Goal: Use online tool/utility: Utilize a website feature to perform a specific function

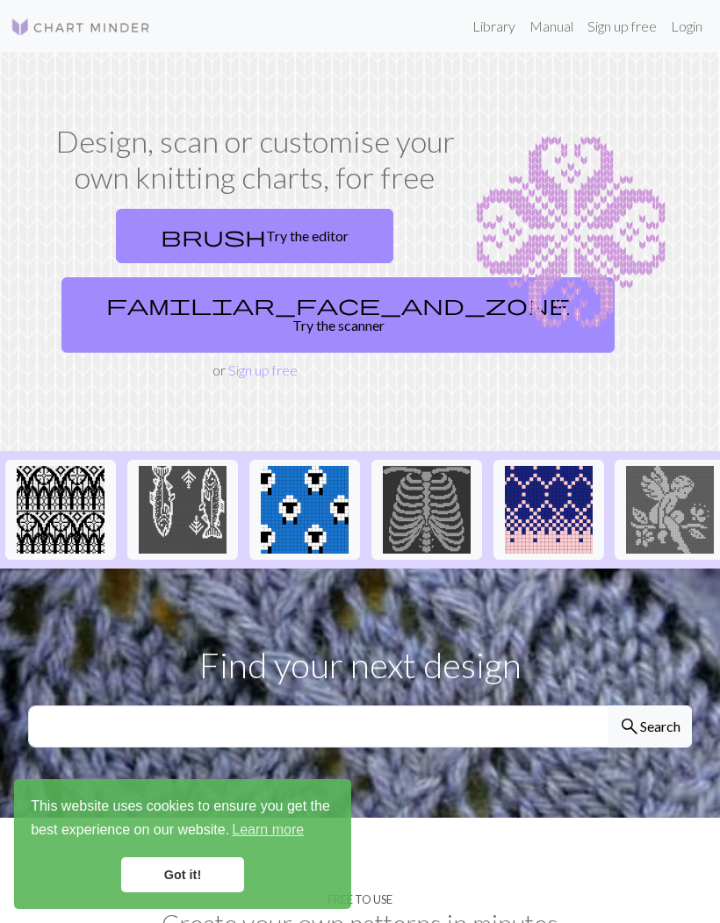
click at [264, 232] on link "brush Try the editor" at bounding box center [254, 236] width 277 height 54
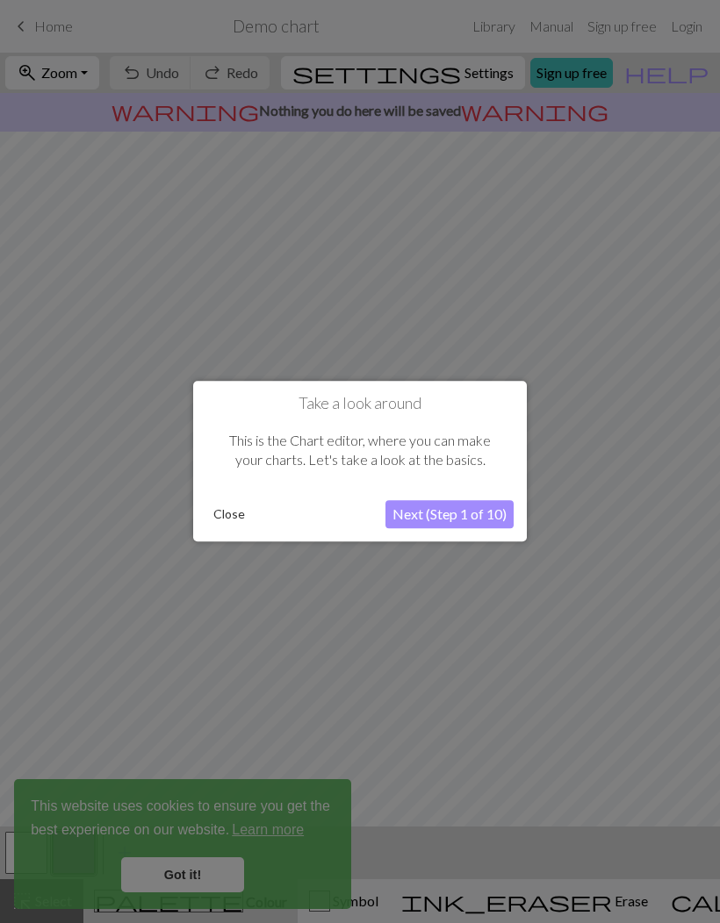
click at [473, 514] on button "Next (Step 1 of 10)" at bounding box center [449, 515] width 128 height 28
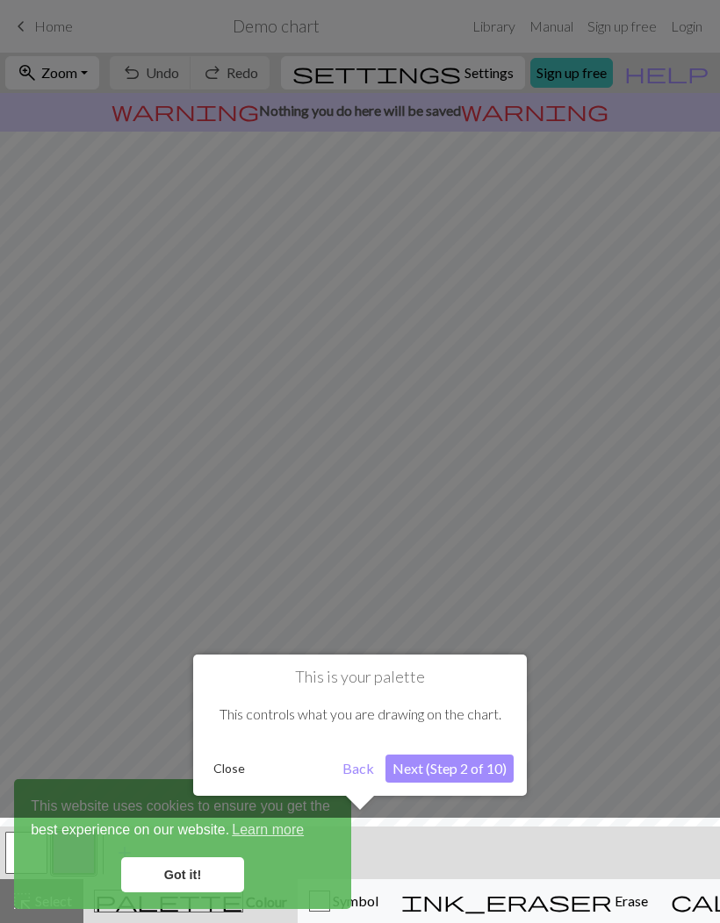
click at [441, 768] on button "Next (Step 2 of 10)" at bounding box center [449, 769] width 128 height 28
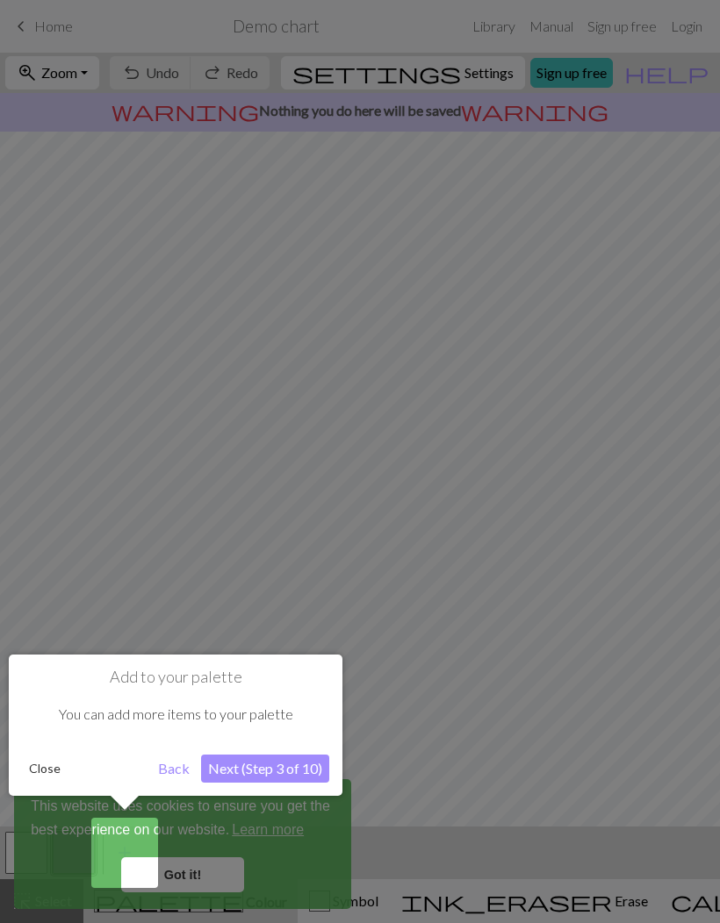
click at [275, 767] on button "Next (Step 3 of 10)" at bounding box center [265, 769] width 128 height 28
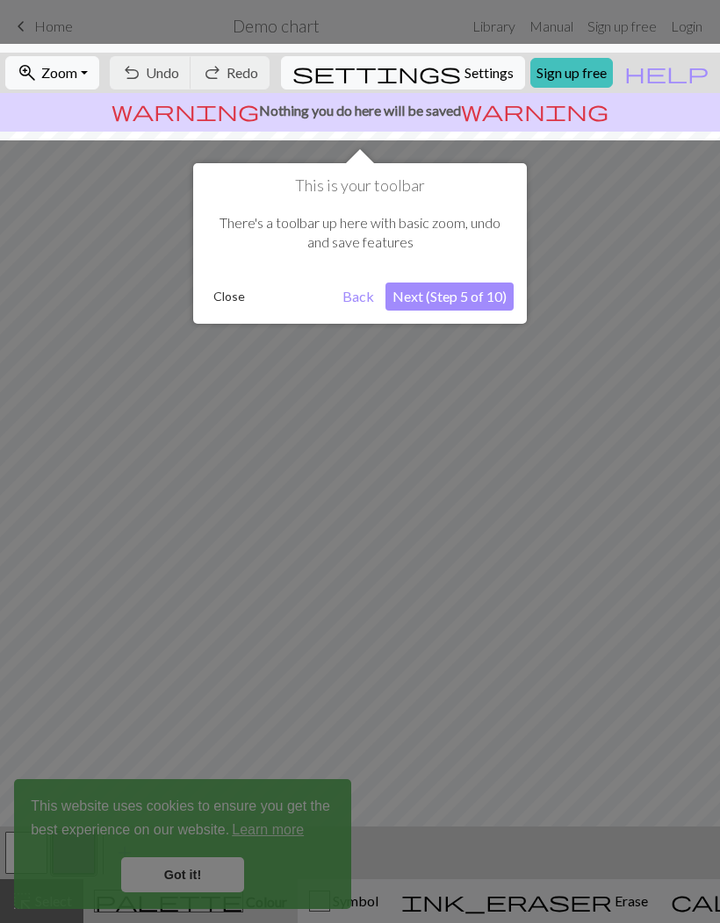
click at [469, 302] on button "Next (Step 5 of 10)" at bounding box center [449, 297] width 128 height 28
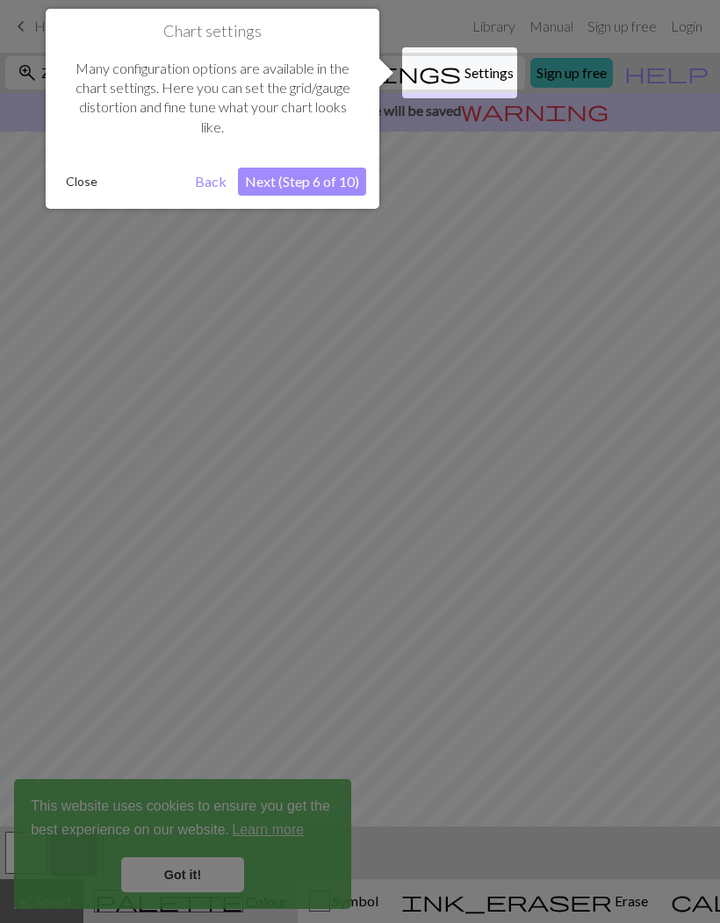
click at [359, 181] on button "Next (Step 6 of 10)" at bounding box center [302, 182] width 128 height 28
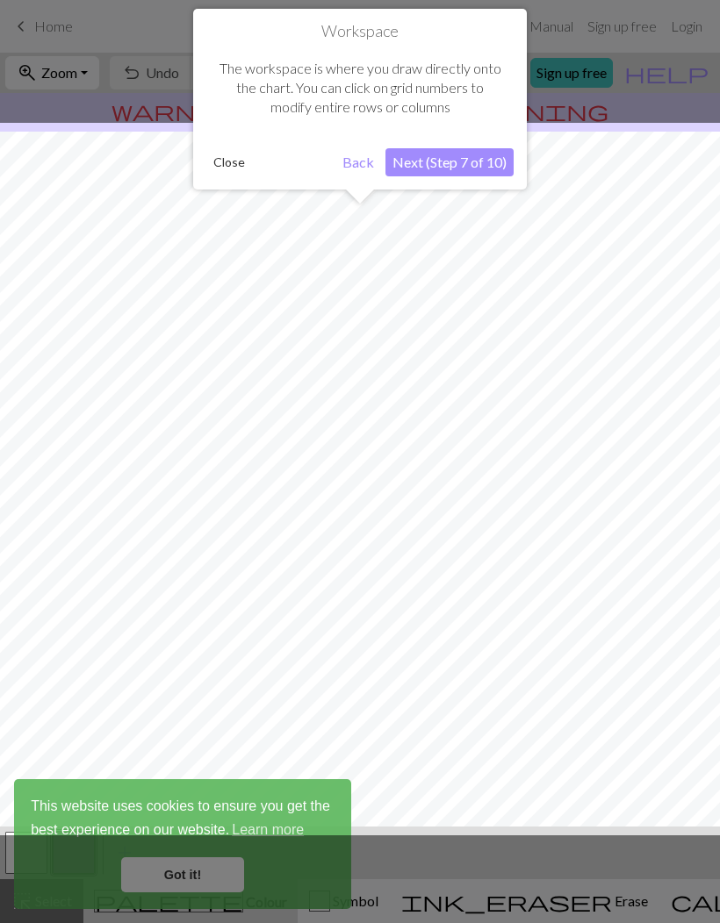
click at [468, 173] on button "Next (Step 7 of 10)" at bounding box center [449, 162] width 128 height 28
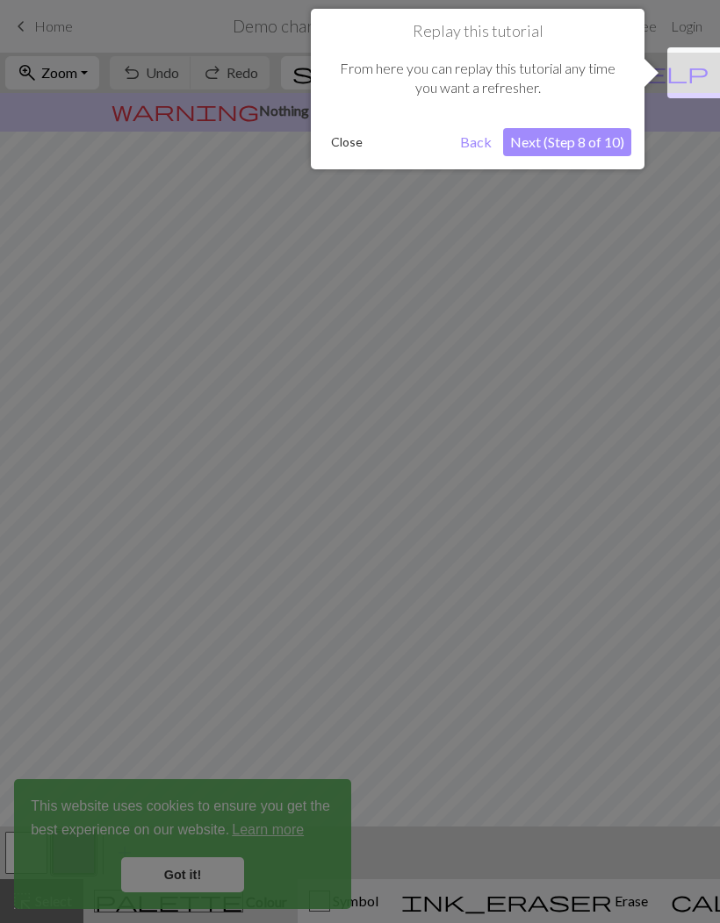
click at [598, 146] on button "Next (Step 8 of 10)" at bounding box center [567, 142] width 128 height 28
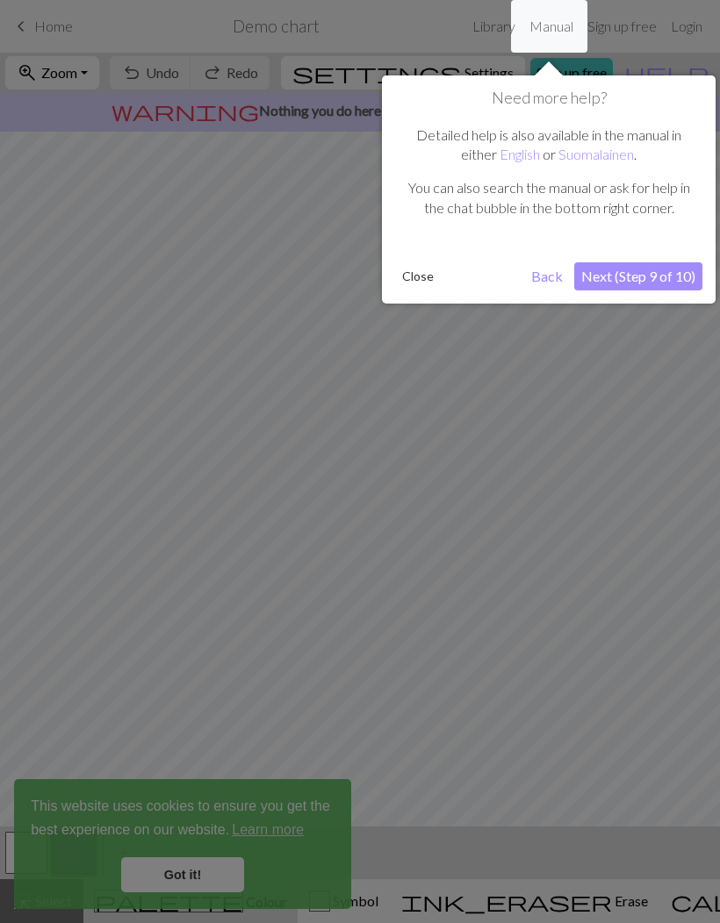
click at [680, 280] on button "Next (Step 9 of 10)" at bounding box center [638, 276] width 128 height 28
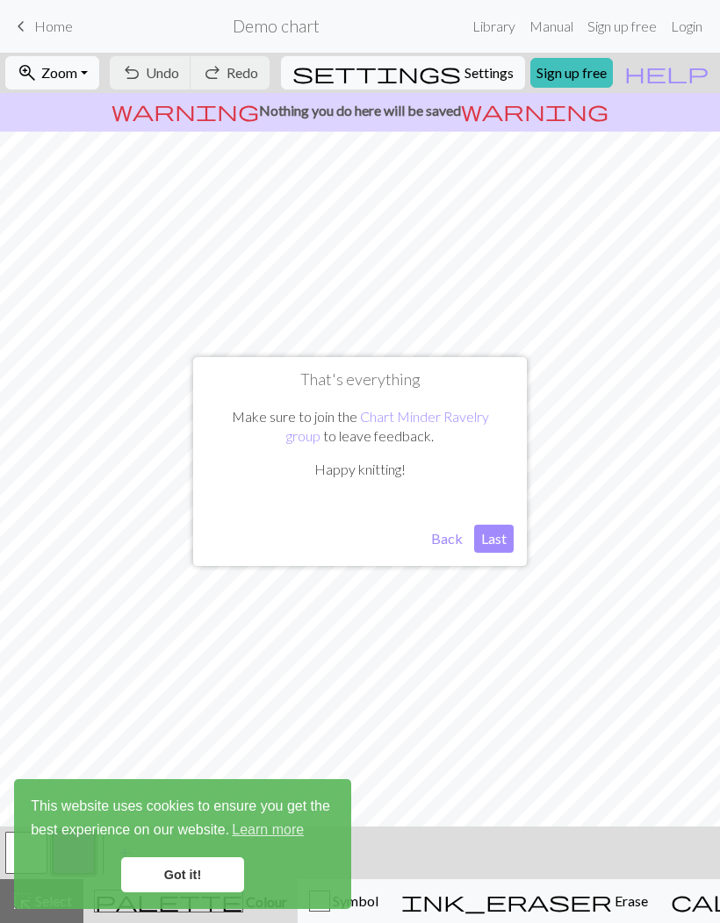
click at [501, 542] on button "Last" at bounding box center [493, 539] width 39 height 28
click at [480, 76] on span "Settings" at bounding box center [488, 72] width 49 height 21
select select "aran"
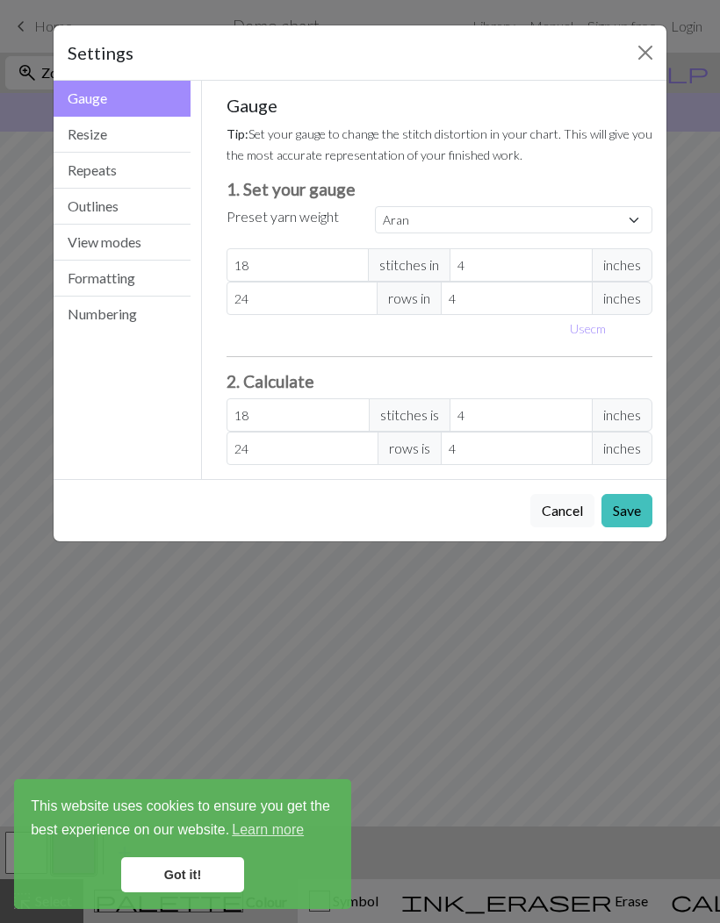
click at [134, 313] on button "Numbering" at bounding box center [122, 314] width 137 height 35
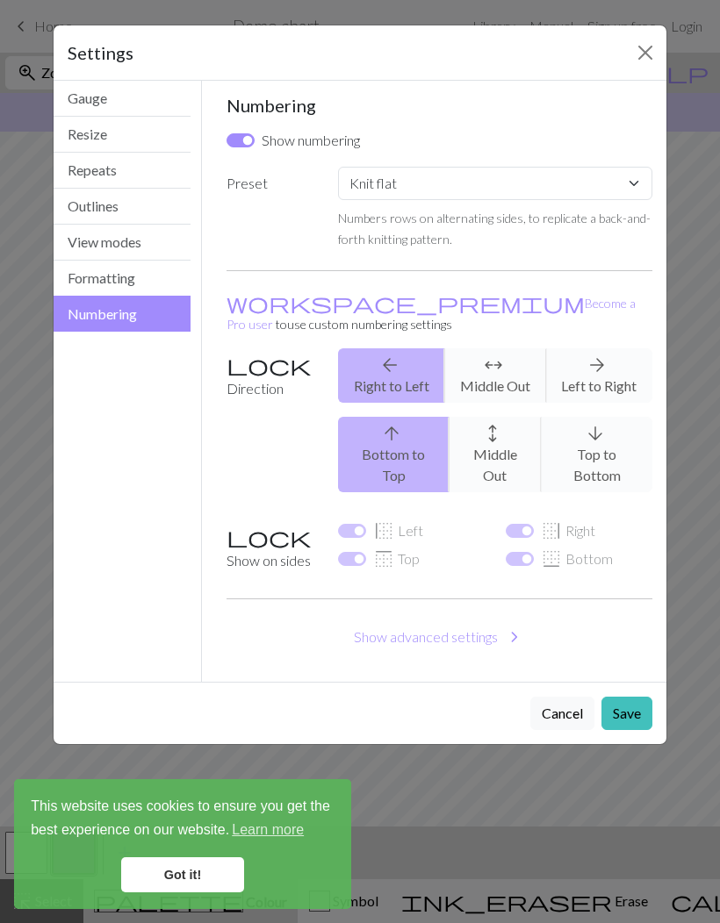
click at [142, 243] on button "View modes" at bounding box center [122, 243] width 137 height 36
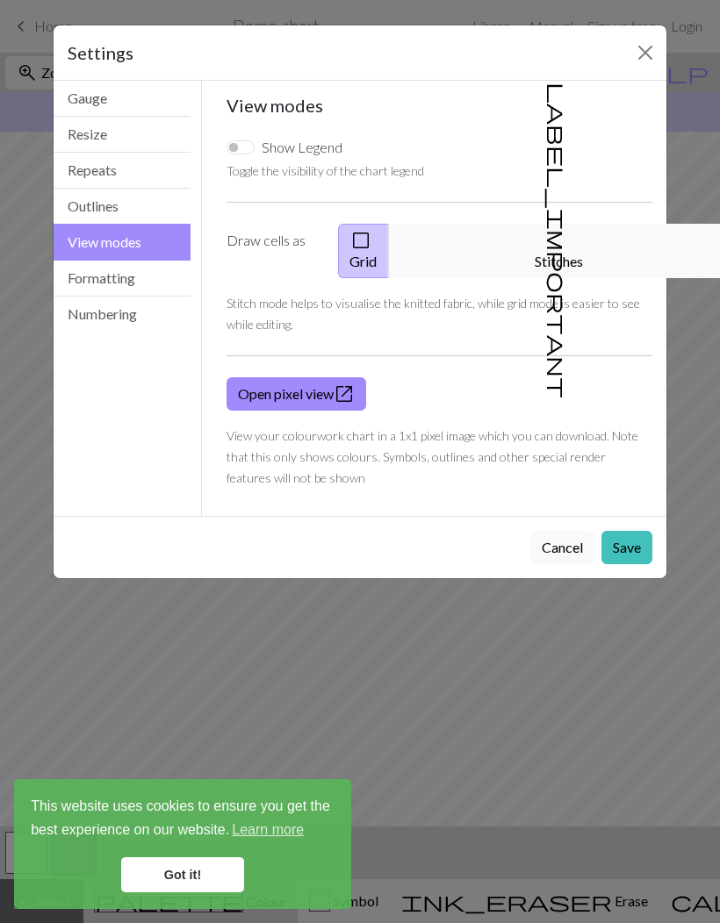
click at [347, 382] on span "open_in_new" at bounding box center [343, 394] width 21 height 25
click at [142, 173] on button "Repeats" at bounding box center [122, 171] width 137 height 36
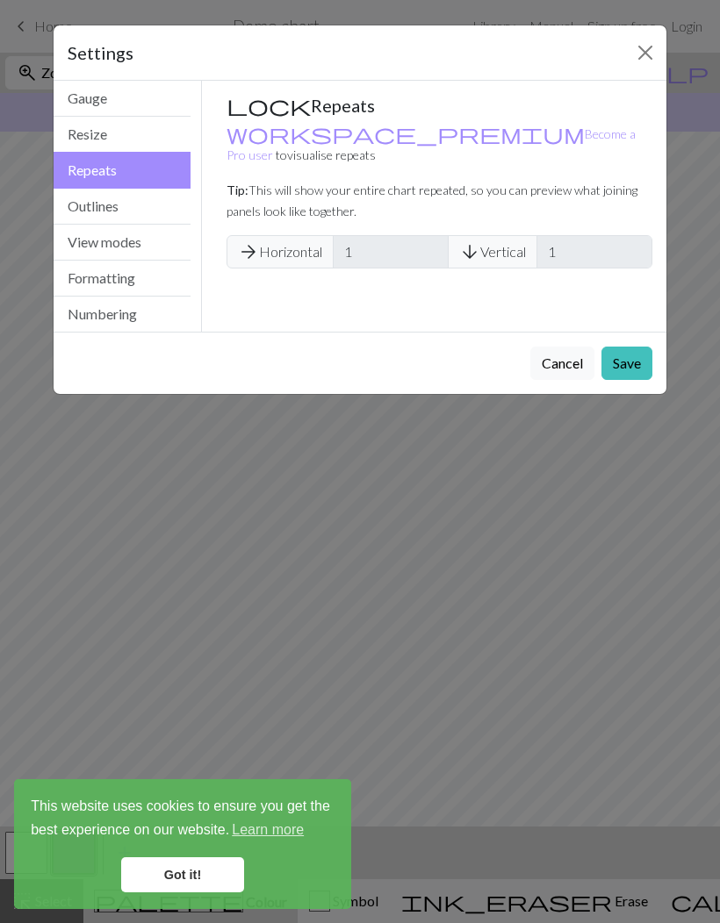
click at [649, 53] on button "Close" at bounding box center [645, 53] width 28 height 28
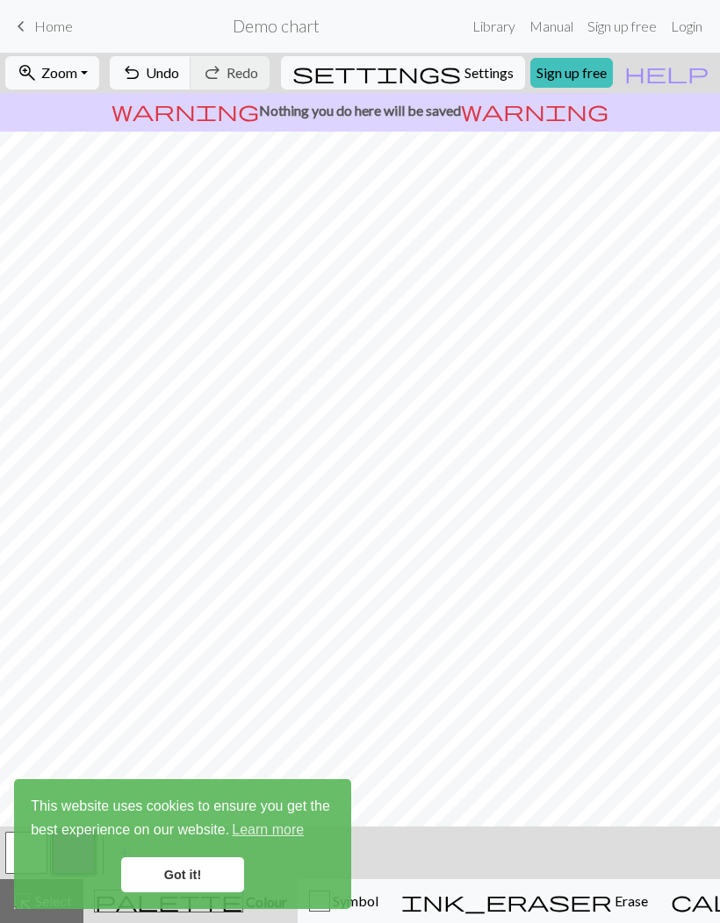
click at [193, 874] on link "Got it!" at bounding box center [182, 874] width 123 height 35
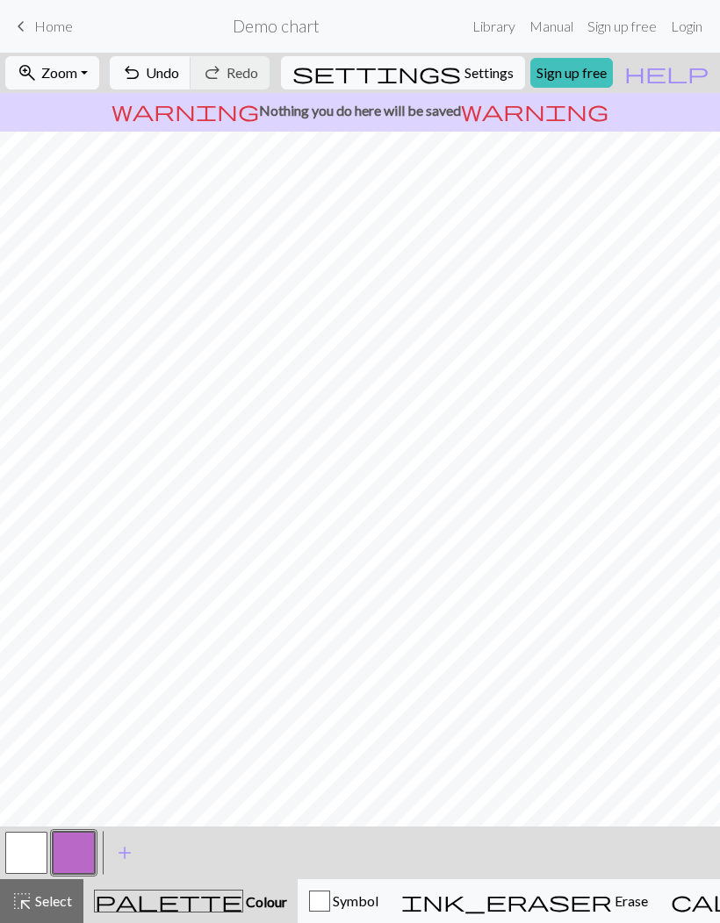
click at [330, 901] on span "Symbol" at bounding box center [354, 900] width 48 height 17
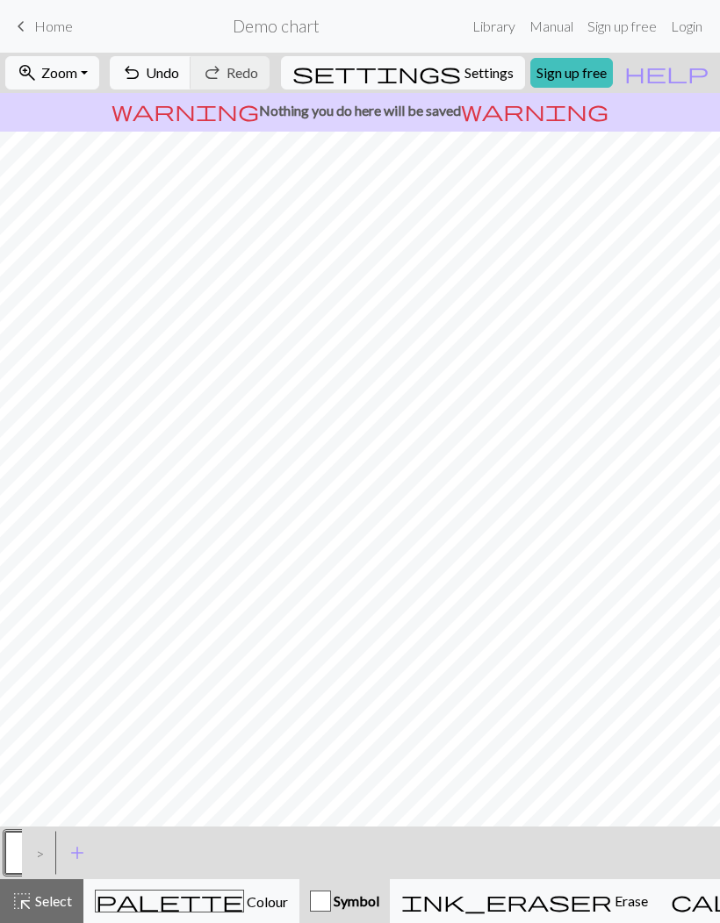
click at [39, 856] on div ">" at bounding box center [36, 852] width 28 height 47
click at [310, 899] on div "button" at bounding box center [320, 901] width 21 height 21
click at [612, 904] on span "Erase" at bounding box center [630, 900] width 36 height 17
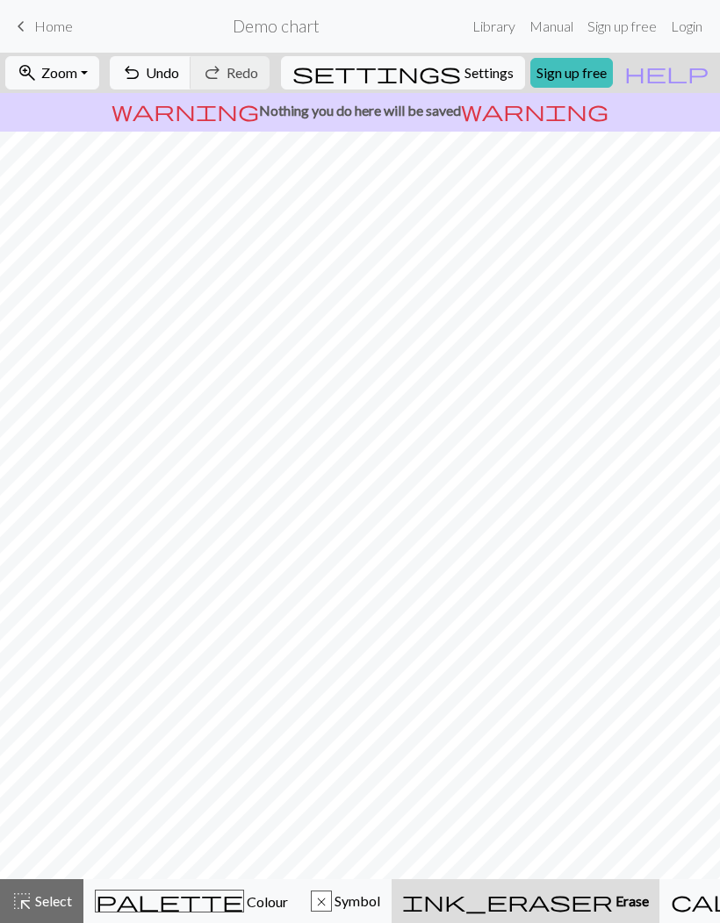
click at [341, 892] on span "Symbol" at bounding box center [356, 900] width 48 height 17
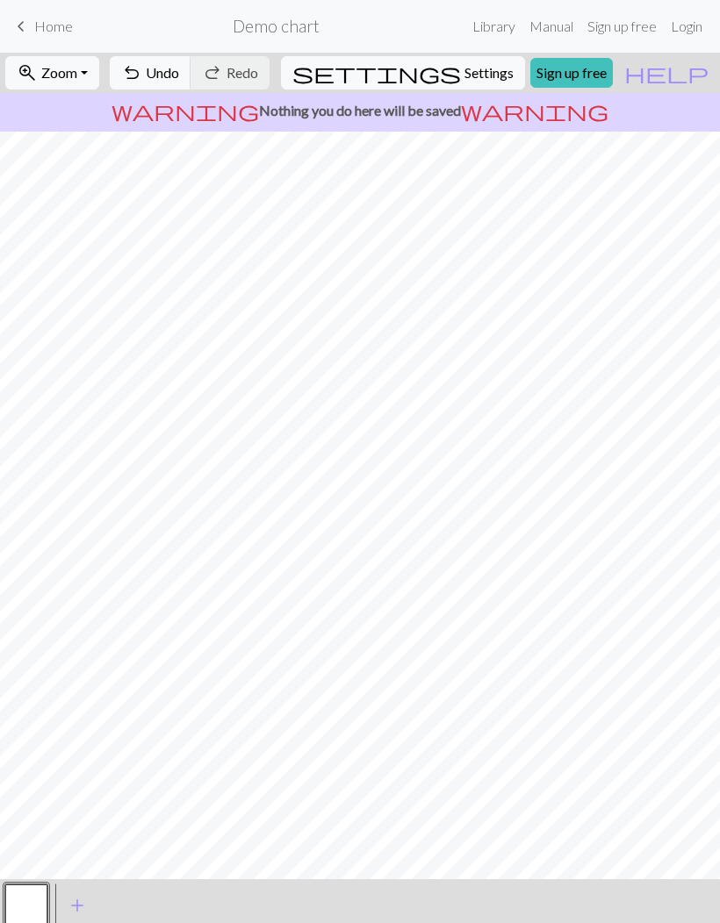
click at [67, 906] on span "add" at bounding box center [77, 905] width 21 height 25
click at [116, 908] on span "add" at bounding box center [124, 905] width 21 height 25
click at [115, 907] on button "button" at bounding box center [121, 906] width 42 height 42
click at [129, 913] on button "button" at bounding box center [121, 906] width 42 height 42
click at [129, 913] on div "Edit symbol Name d f g h j k p s t F H J O P T / | 0 1 2 3 4 5 6 7 8 9 e m n G …" at bounding box center [360, 461] width 720 height 923
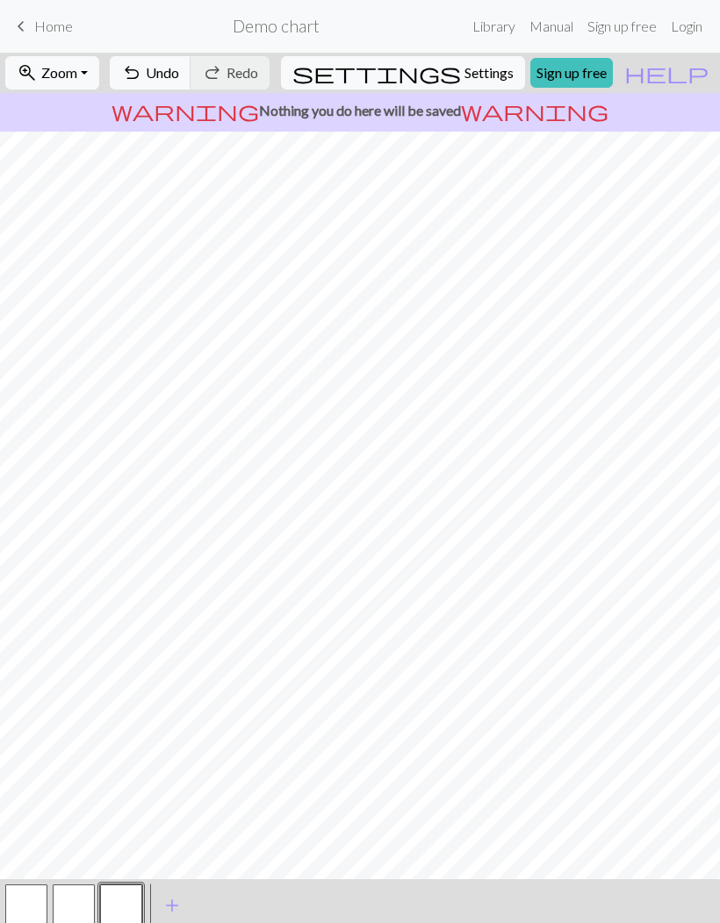
click at [182, 908] on span "add" at bounding box center [171, 905] width 21 height 25
click at [121, 895] on button "button" at bounding box center [121, 906] width 42 height 42
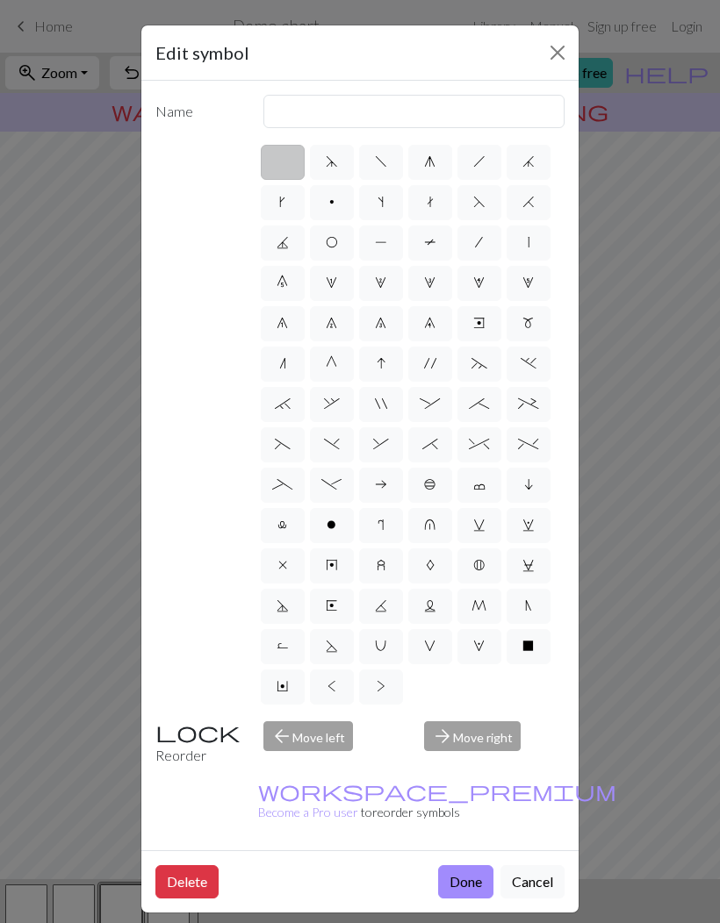
click at [77, 899] on div "Edit symbol Name d f g h j k p s t F H J O P T / | 0 1 2 3 4 5 6 7 8 9 e m n G …" at bounding box center [360, 461] width 720 height 923
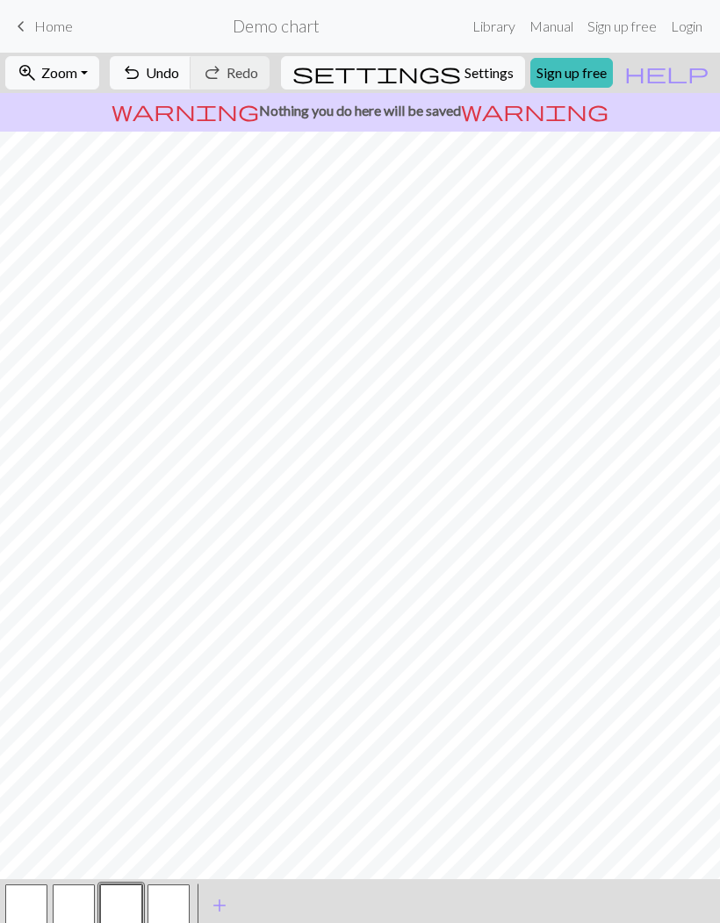
click at [165, 906] on button "button" at bounding box center [168, 906] width 42 height 42
click at [118, 905] on button "button" at bounding box center [121, 906] width 42 height 42
click at [221, 908] on span "add" at bounding box center [219, 905] width 21 height 25
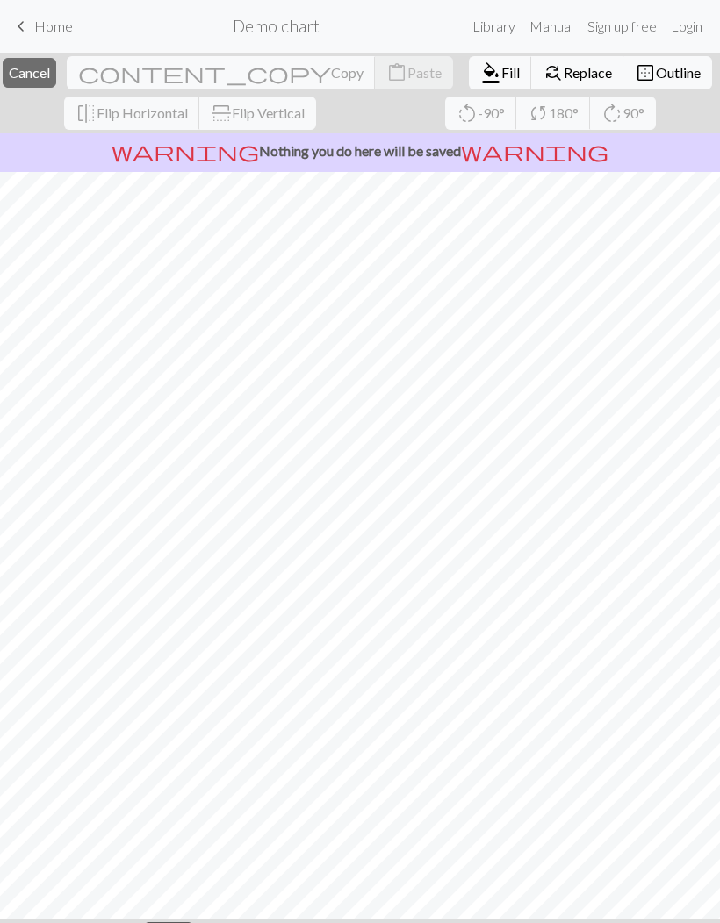
click at [50, 75] on span "Cancel" at bounding box center [29, 72] width 41 height 17
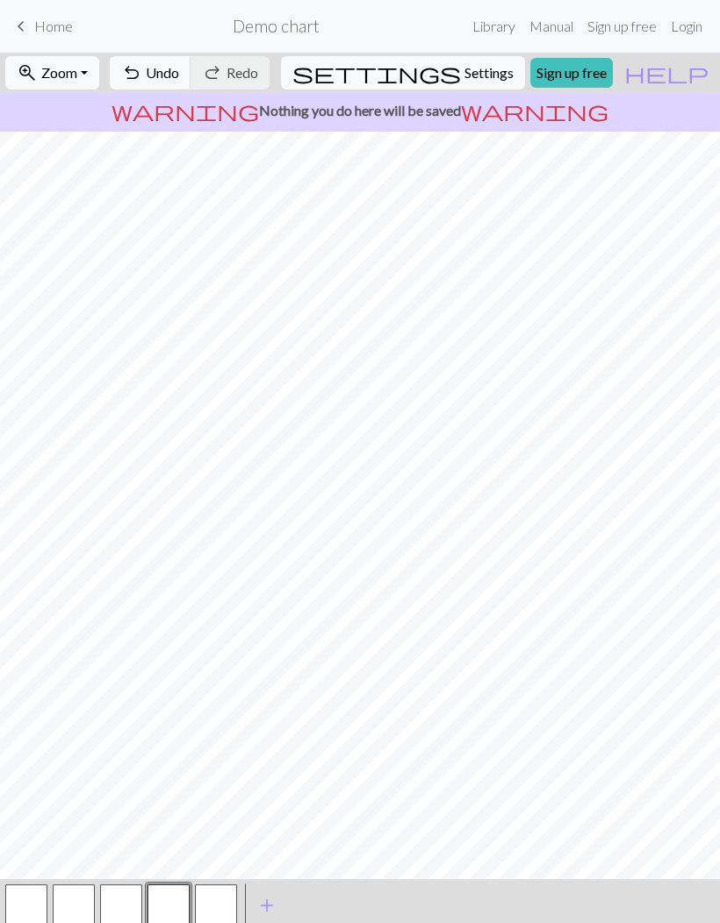
click at [220, 902] on button "button" at bounding box center [216, 906] width 42 height 42
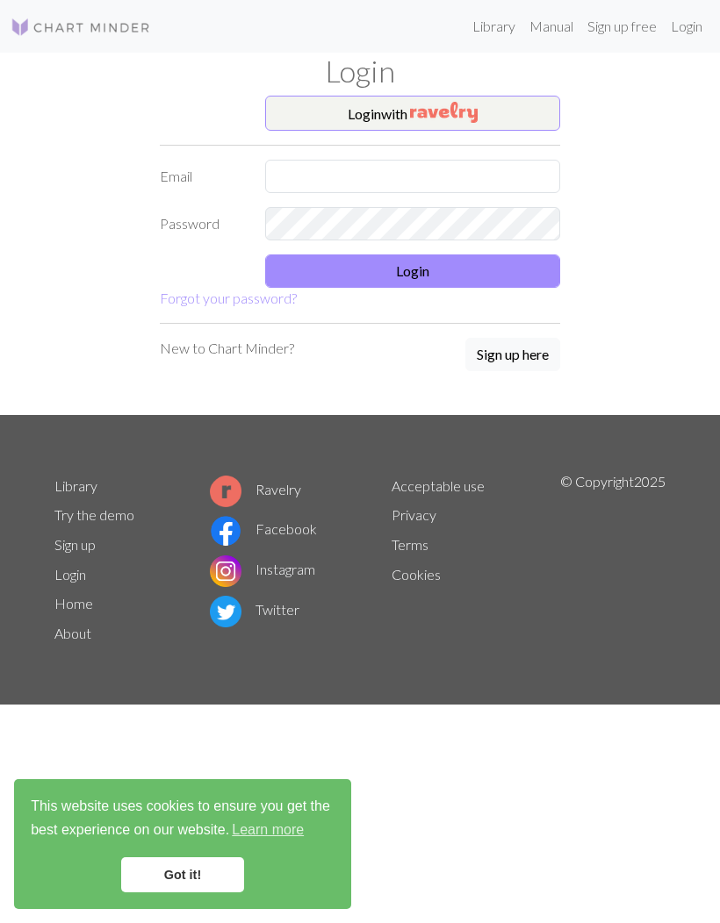
click at [459, 113] on img "button" at bounding box center [444, 112] width 68 height 21
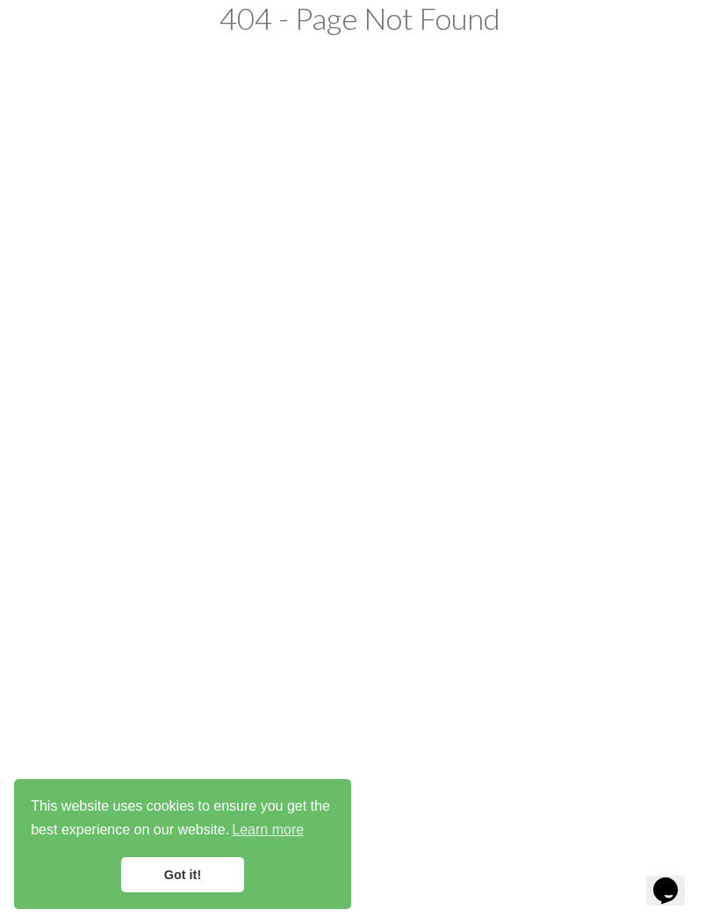
click at [187, 883] on link "Got it!" at bounding box center [182, 874] width 123 height 35
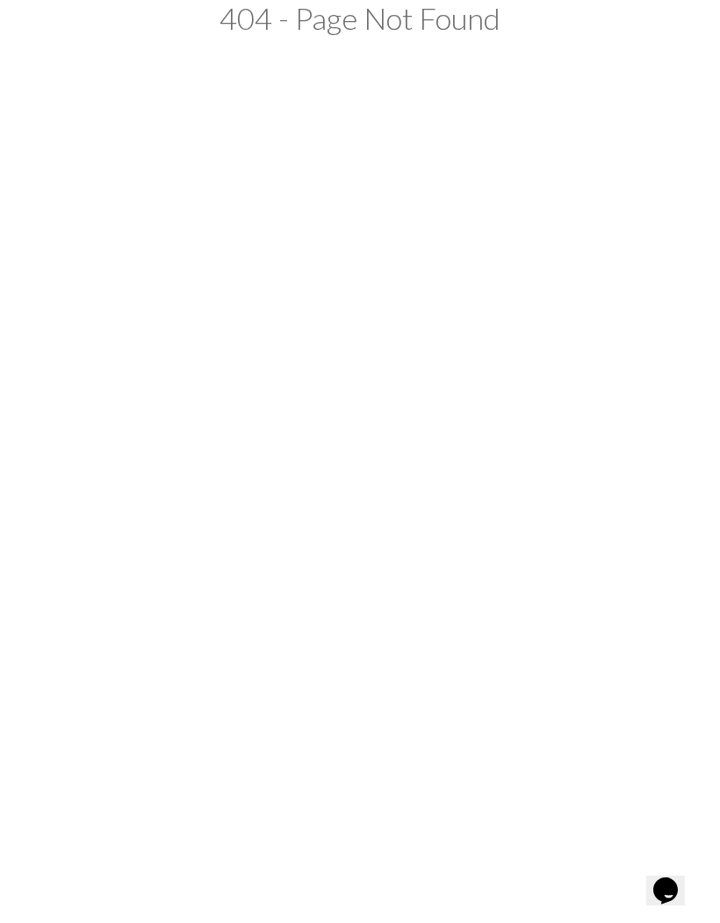
click at [197, 864] on link "Got it!" at bounding box center [182, 874] width 123 height 35
